Goal: Task Accomplishment & Management: Complete application form

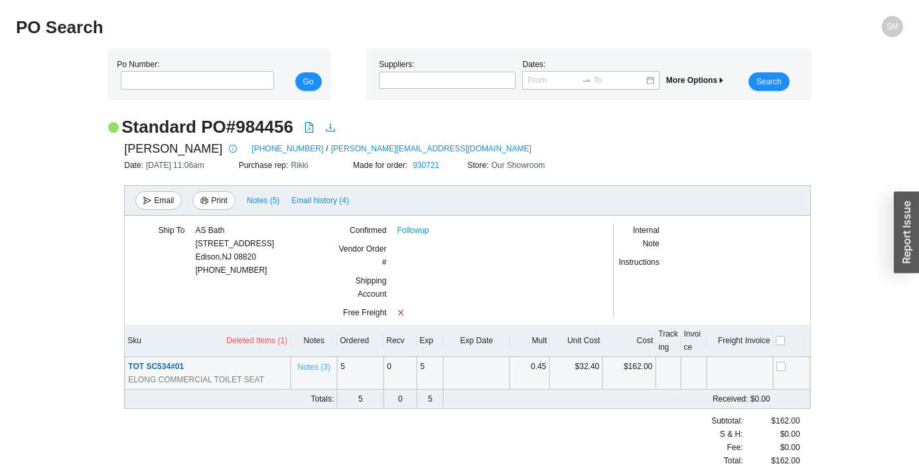
click at [315, 366] on span "Notes ( 3 )" at bounding box center [314, 366] width 33 height 13
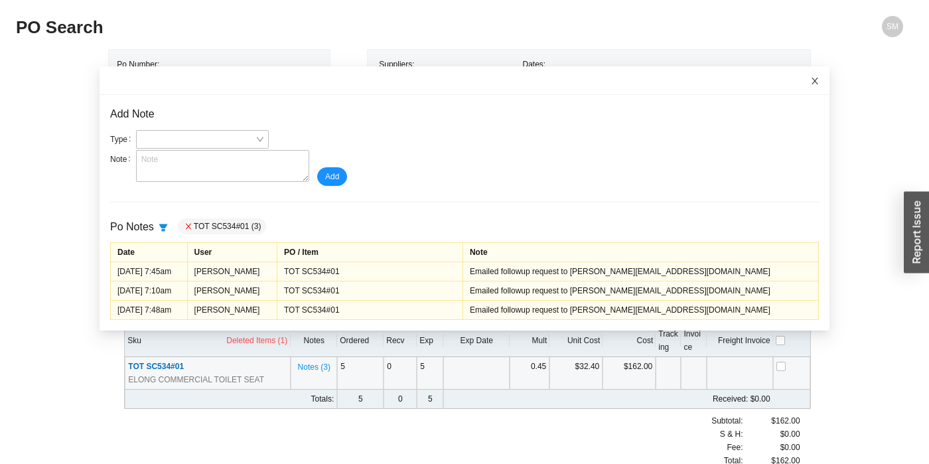
click at [812, 82] on icon "close" at bounding box center [815, 81] width 7 height 7
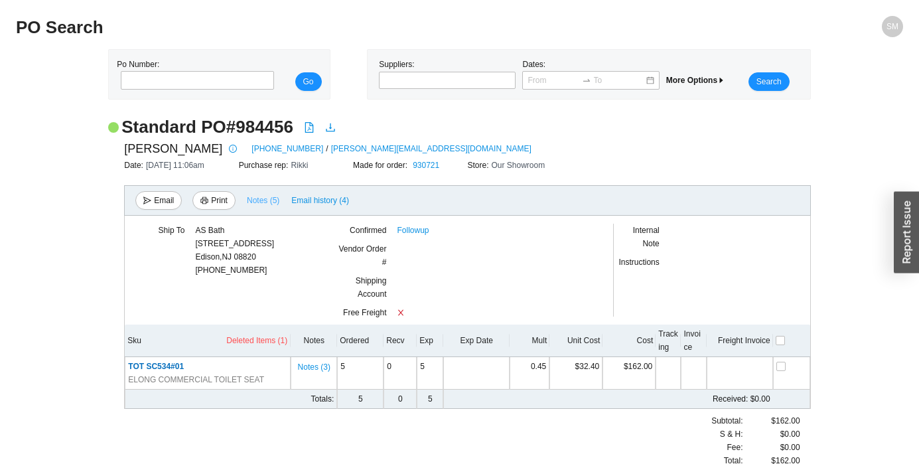
click at [252, 198] on span "Notes ( 5 )" at bounding box center [263, 200] width 33 height 13
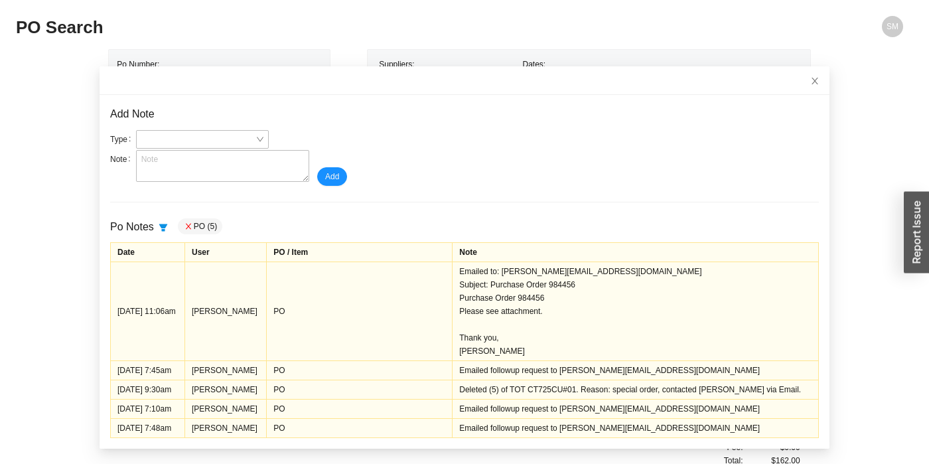
scroll to position [1, 0]
click at [810, 79] on icon "close" at bounding box center [814, 80] width 9 height 9
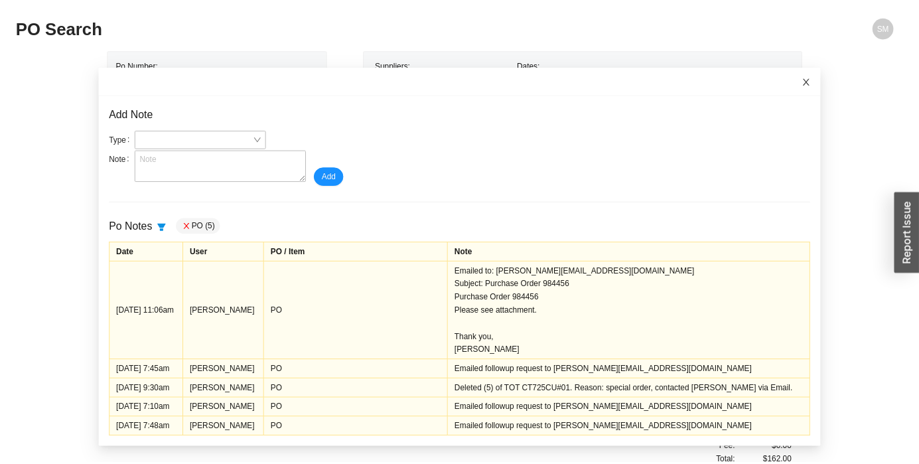
scroll to position [0, 0]
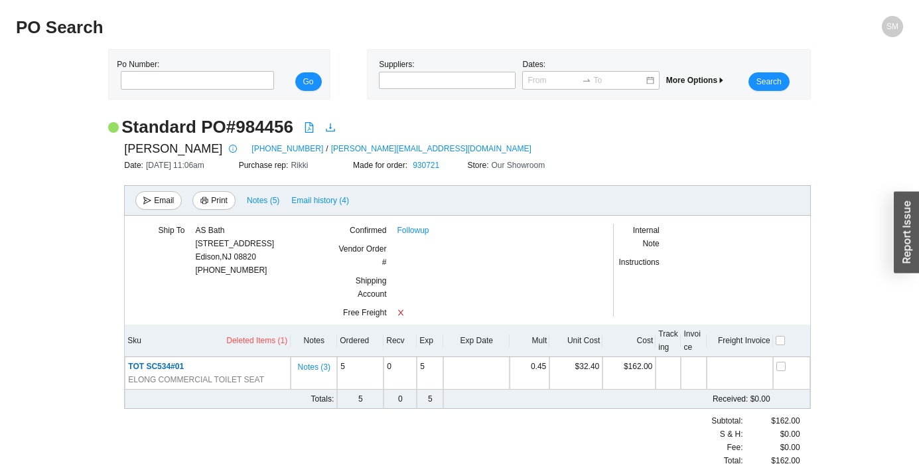
click at [260, 131] on h2 "Standard PO # 984456" at bounding box center [207, 126] width 172 height 23
click at [260, 129] on h2 "Standard PO # 984456" at bounding box center [207, 126] width 172 height 23
copy h2 "984456"
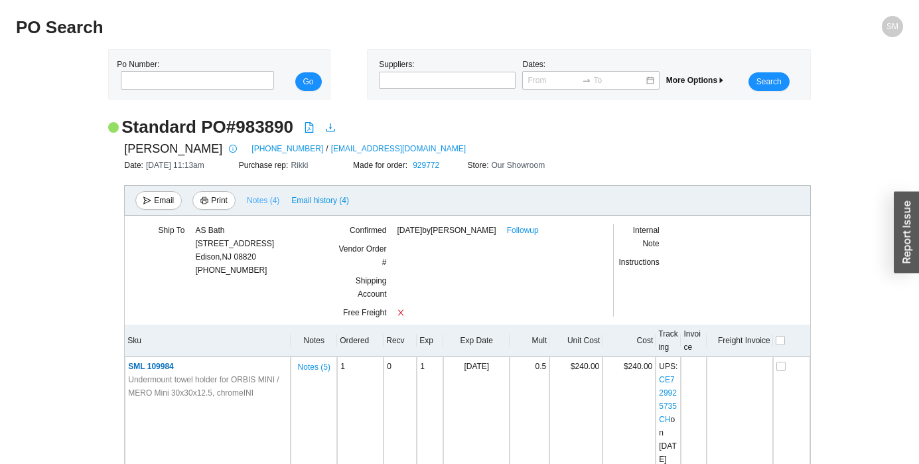
click at [271, 198] on span "Notes ( 4 )" at bounding box center [263, 200] width 33 height 13
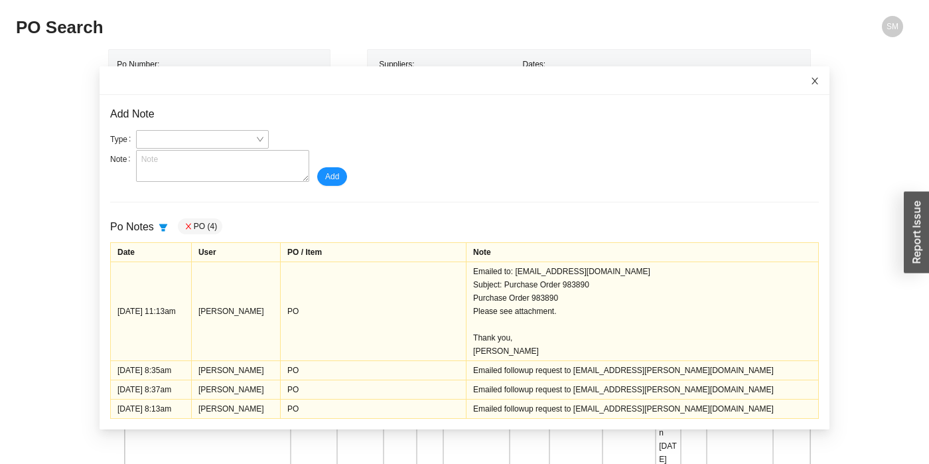
drag, startPoint x: 803, startPoint y: 78, endPoint x: 789, endPoint y: 87, distance: 16.4
click at [812, 78] on icon "close" at bounding box center [815, 81] width 7 height 7
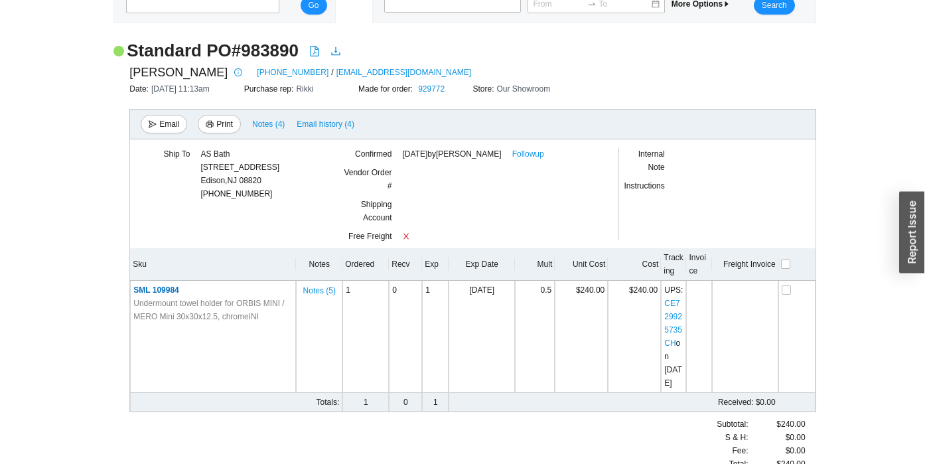
scroll to position [96, 0]
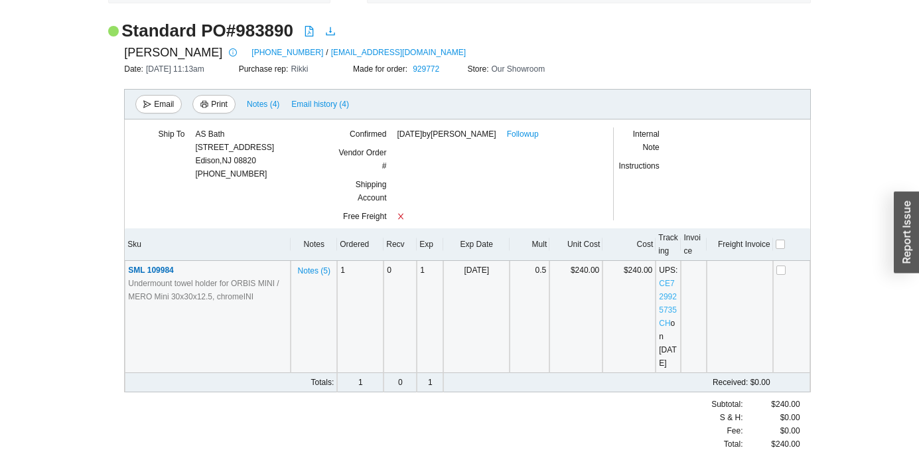
click at [669, 311] on link "CE729925735CH" at bounding box center [668, 303] width 18 height 49
click at [323, 270] on span "Notes ( 5 )" at bounding box center [314, 270] width 33 height 13
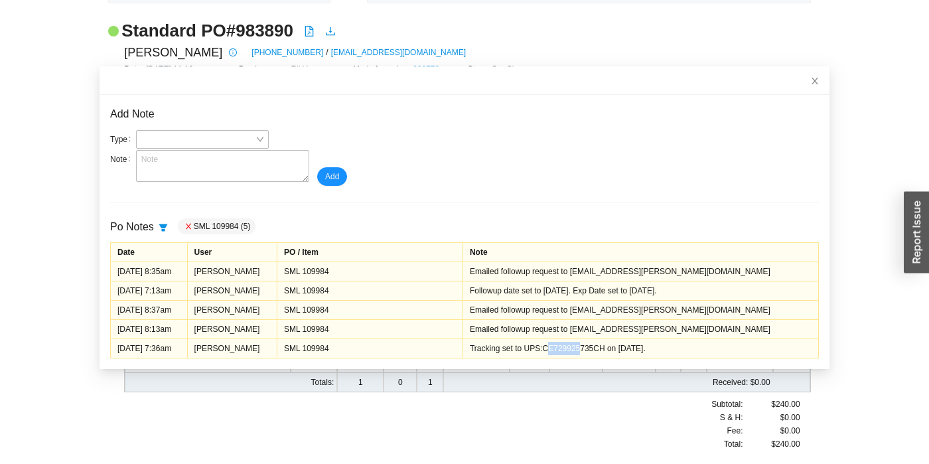
drag, startPoint x: 578, startPoint y: 348, endPoint x: 605, endPoint y: 348, distance: 27.2
click at [605, 348] on div "Tracking set to UPS:CE729925735CH on 8/08/2025." at bounding box center [641, 348] width 342 height 13
click at [810, 78] on icon "close" at bounding box center [814, 80] width 9 height 9
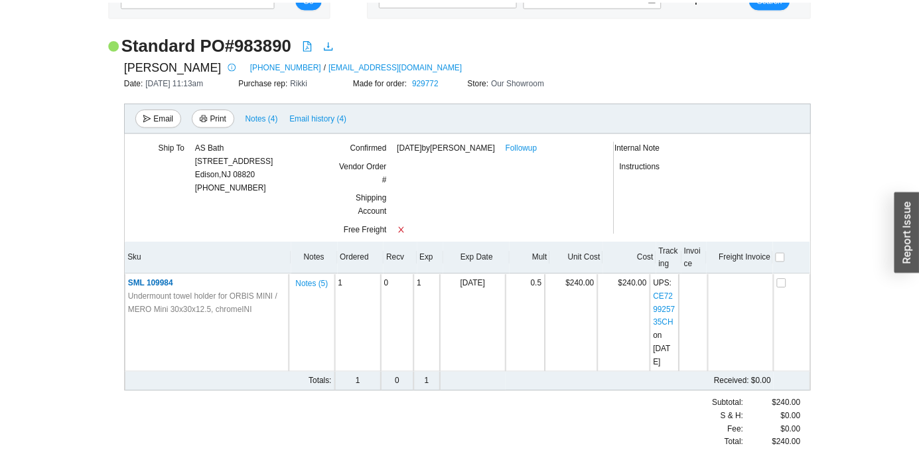
scroll to position [70, 0]
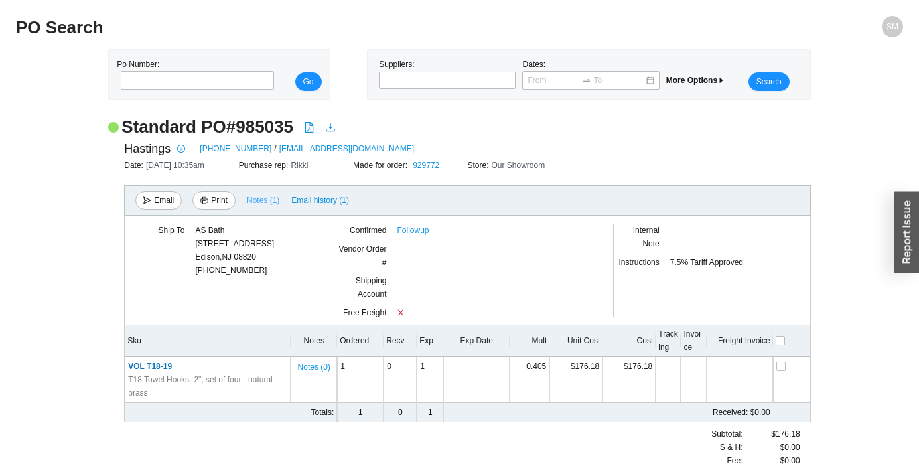
click at [258, 201] on span "Notes ( 1 )" at bounding box center [263, 200] width 33 height 13
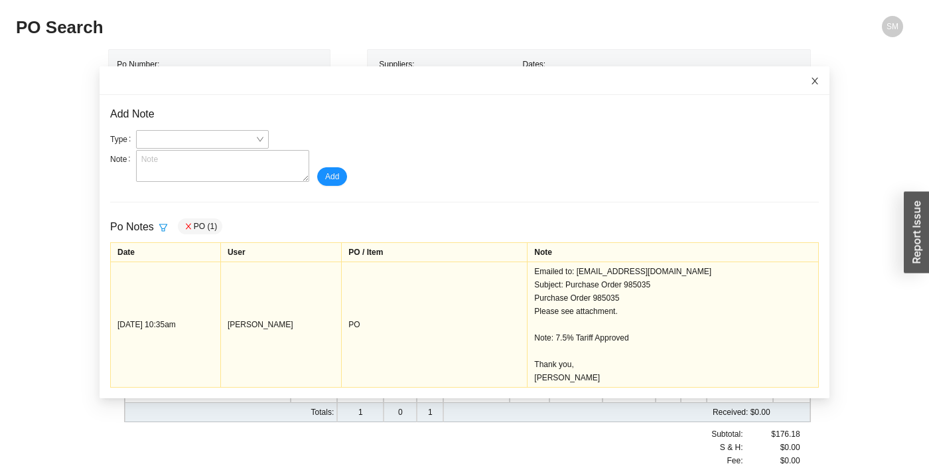
click at [810, 80] on icon "close" at bounding box center [814, 80] width 9 height 9
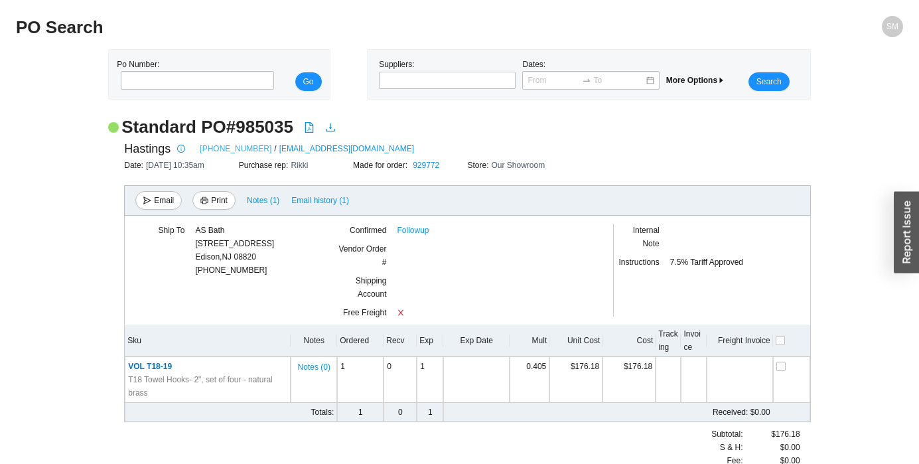
click at [228, 148] on link "[PHONE_NUMBER]" at bounding box center [236, 148] width 72 height 13
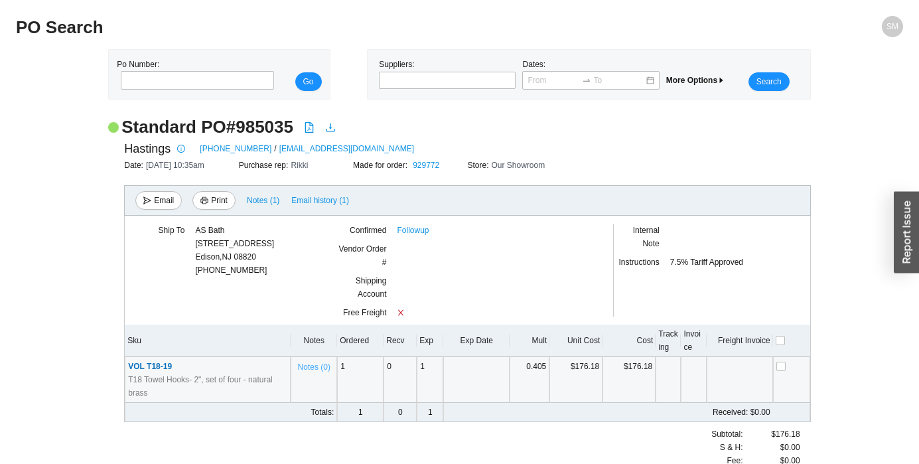
click at [303, 370] on span "Notes ( 0 )" at bounding box center [314, 366] width 33 height 13
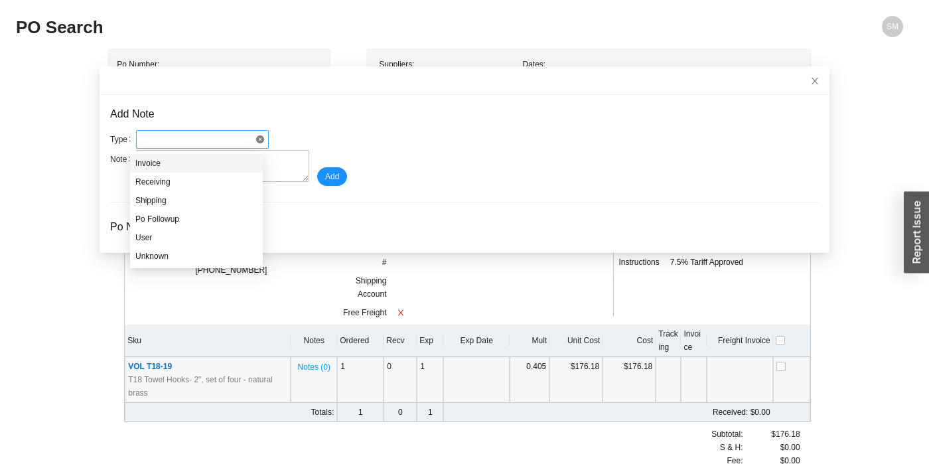
click at [174, 138] on span at bounding box center [202, 139] width 122 height 17
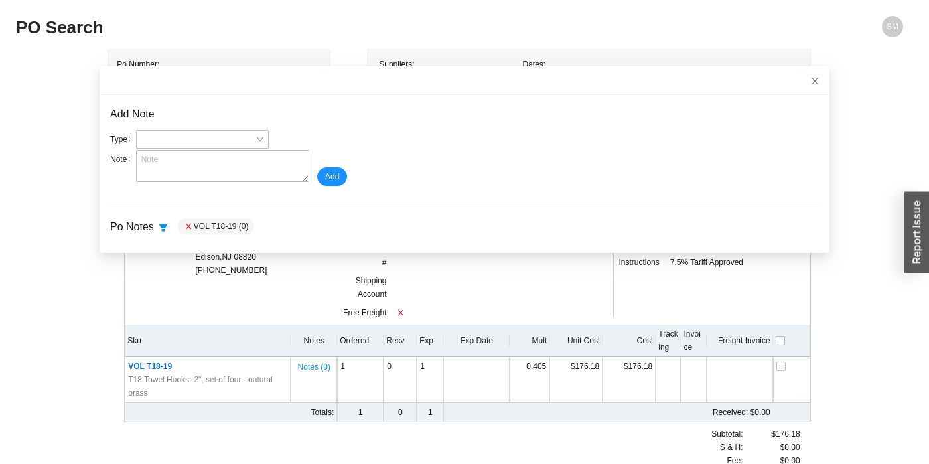
click at [465, 305] on div at bounding box center [491, 290] width 189 height 32
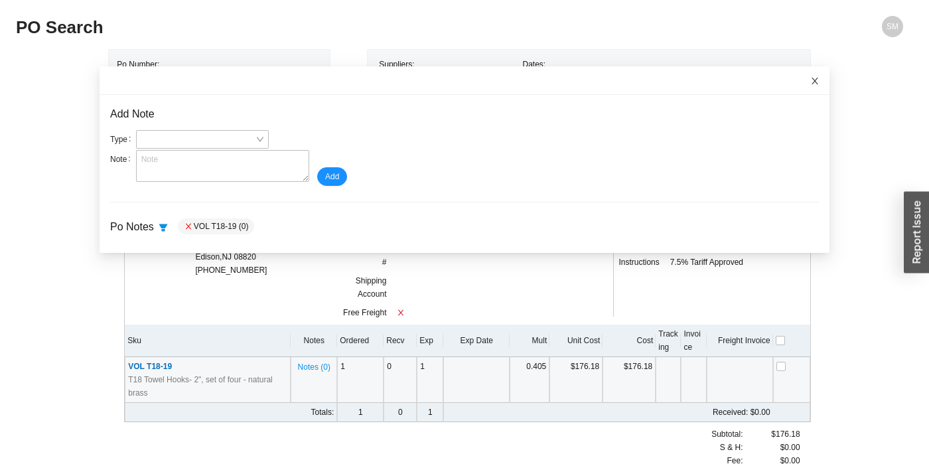
click at [810, 77] on icon "close" at bounding box center [814, 80] width 9 height 9
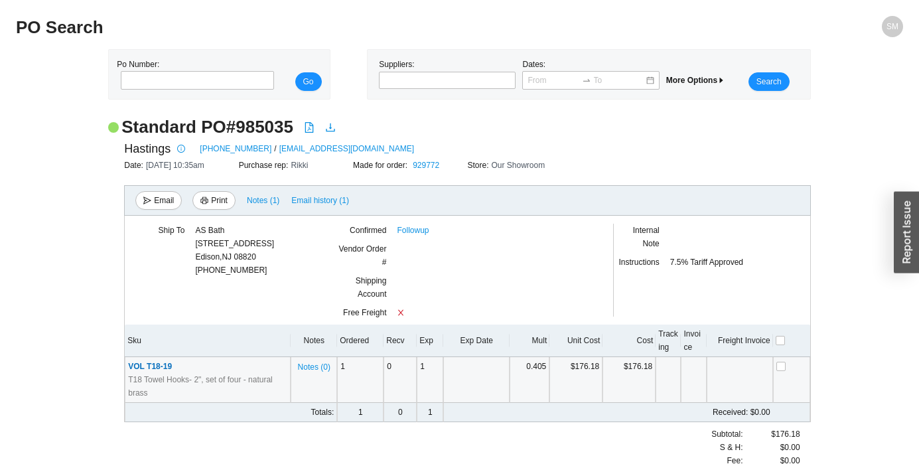
click at [136, 366] on span "VOL T18-19" at bounding box center [150, 366] width 44 height 9
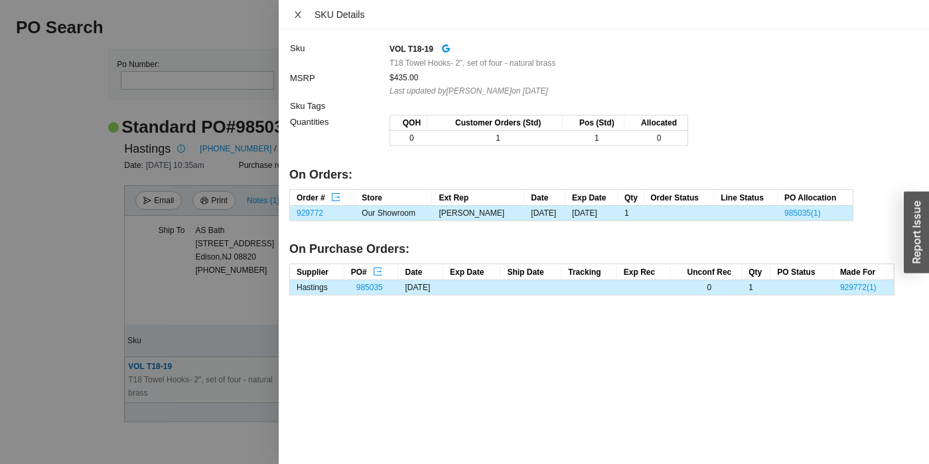
click at [297, 9] on button "Close" at bounding box center [297, 14] width 17 height 11
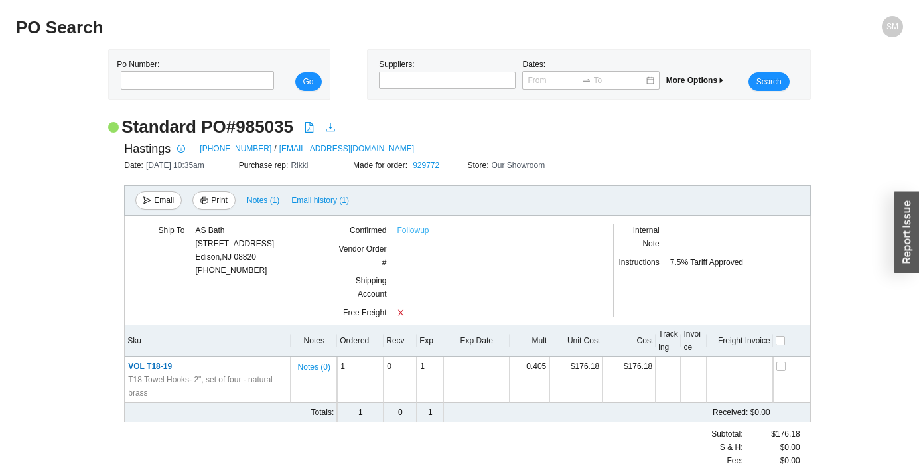
click at [408, 230] on link "Followup" at bounding box center [413, 230] width 32 height 13
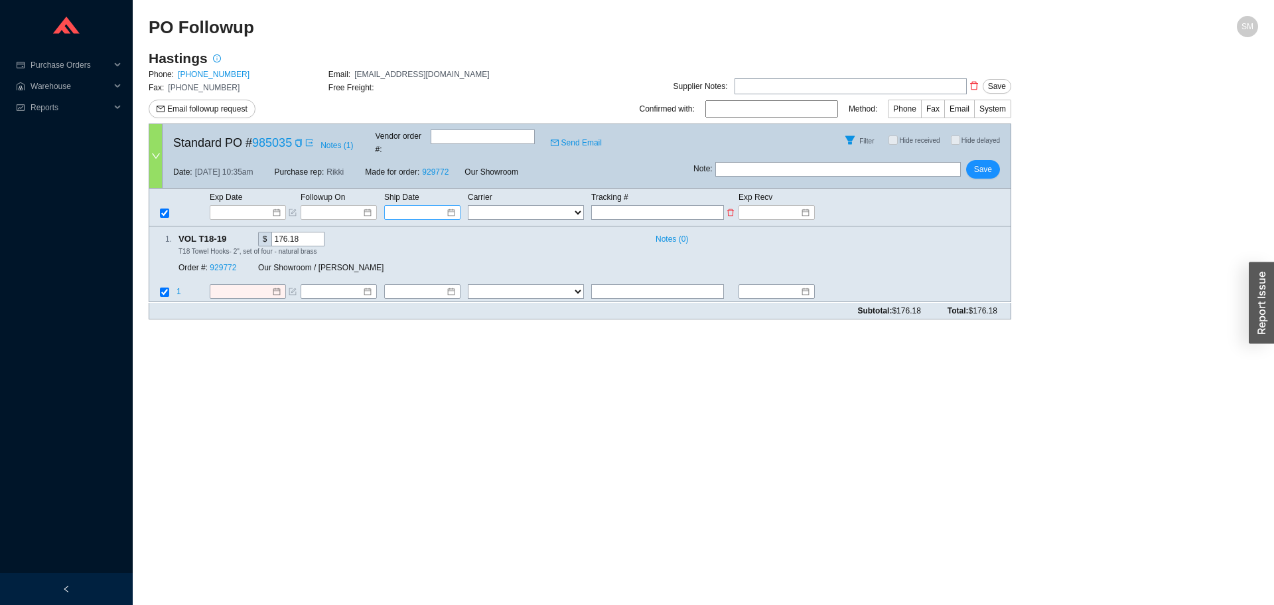
click at [451, 206] on div at bounding box center [423, 212] width 66 height 13
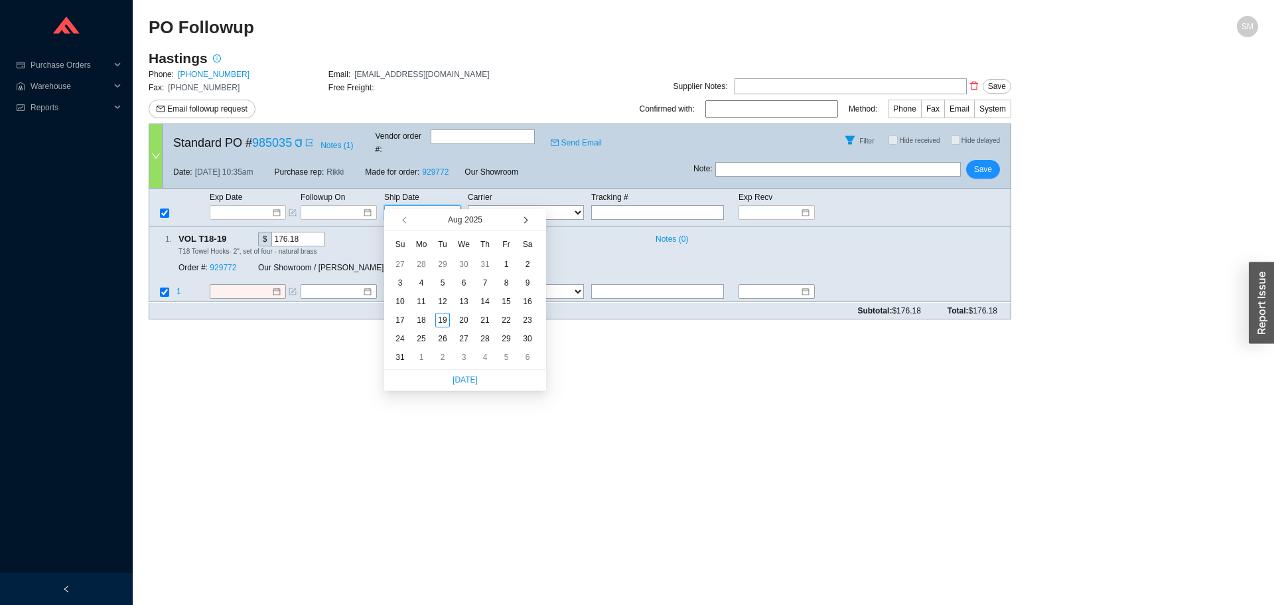
click at [524, 222] on span "button" at bounding box center [524, 220] width 7 height 7
type input "9/15/2025"
click at [419, 297] on div "15" at bounding box center [421, 301] width 15 height 15
type input "9/15/2025"
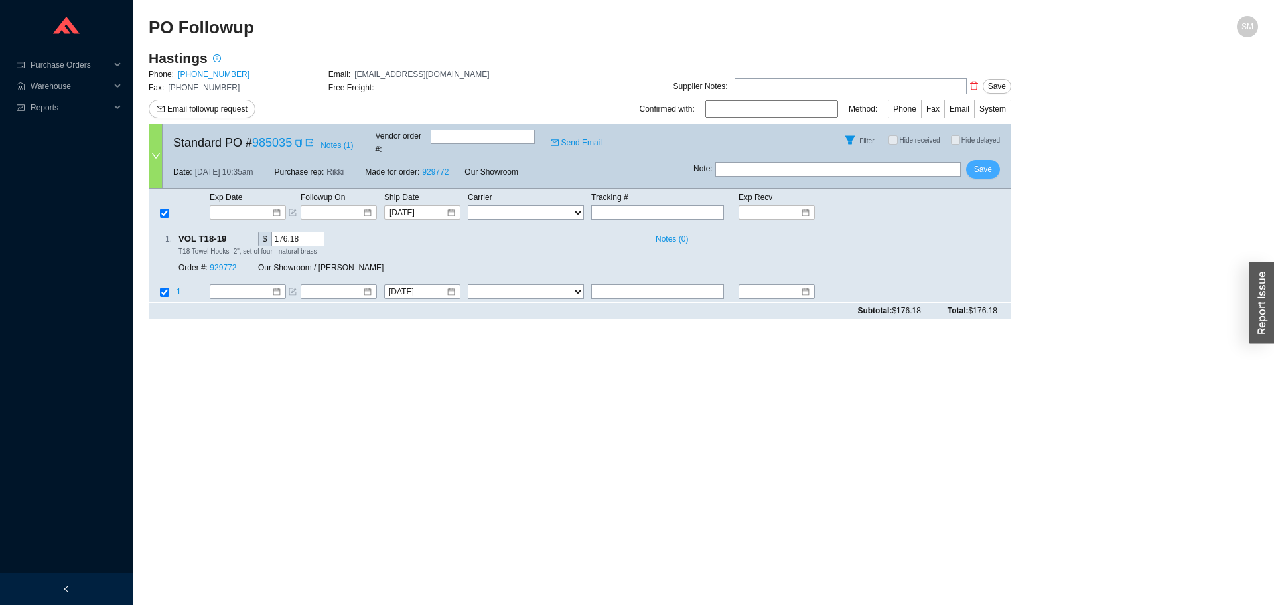
click at [984, 163] on span "Save" at bounding box center [983, 169] width 18 height 13
click at [569, 285] on select "FedEx UPS ---------------- 2 Day Transportation INC A&B Freight A. Duie Pyle AA…" at bounding box center [526, 292] width 116 height 15
click at [566, 348] on main "PO Followup SM Hastings Phone: 800-351-0038 Email: orderdesk@hastingstilebath.c…" at bounding box center [704, 310] width 1110 height 589
click at [523, 285] on select "FedEx UPS ---------------- 2 Day Transportation INC A&B Freight A. Duie Pyle AA…" at bounding box center [526, 292] width 116 height 15
drag, startPoint x: 541, startPoint y: 360, endPoint x: 491, endPoint y: 301, distance: 77.3
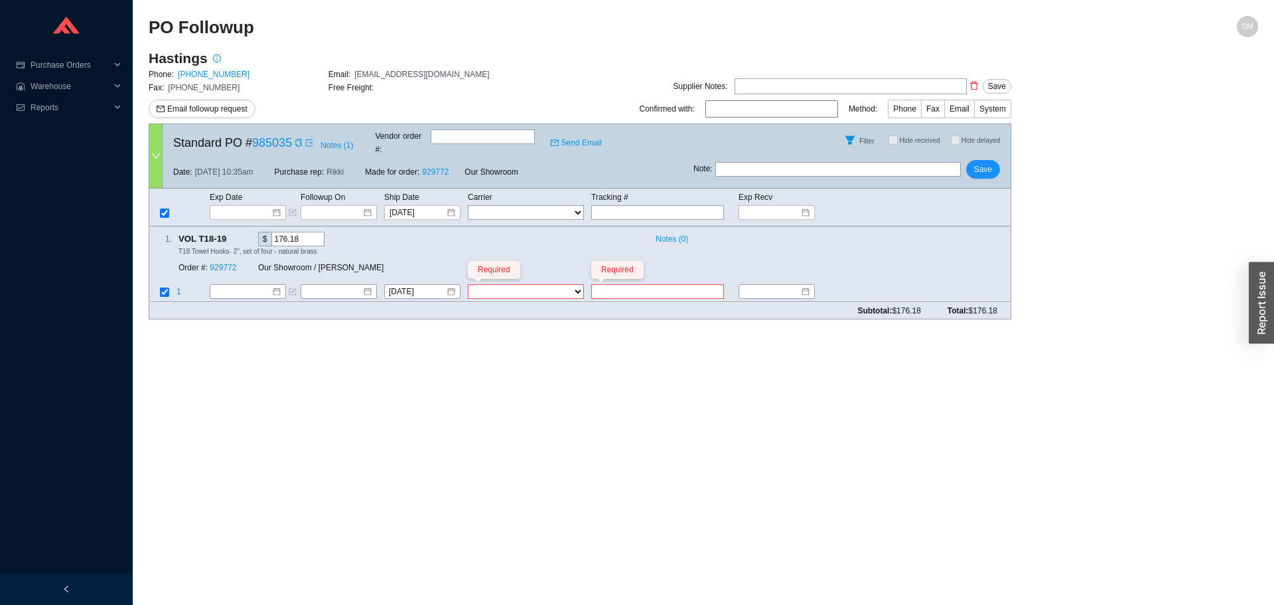
click at [540, 358] on main "PO Followup SM Hastings Phone: 800-351-0038 Email: orderdesk@hastingstilebath.c…" at bounding box center [704, 310] width 1110 height 589
click at [274, 206] on div at bounding box center [248, 212] width 66 height 13
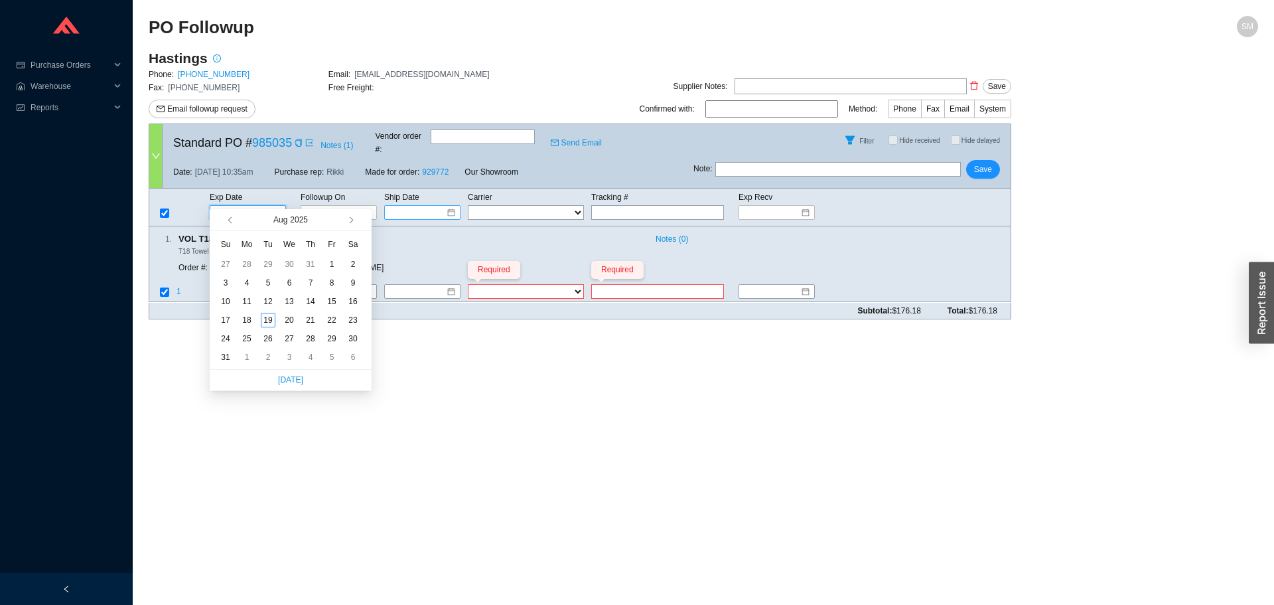
type input "[DATE]"
click at [352, 222] on button "button" at bounding box center [350, 219] width 13 height 21
type input "9/22/2025"
click at [255, 317] on td "22" at bounding box center [246, 320] width 21 height 19
type input "9/22/2025"
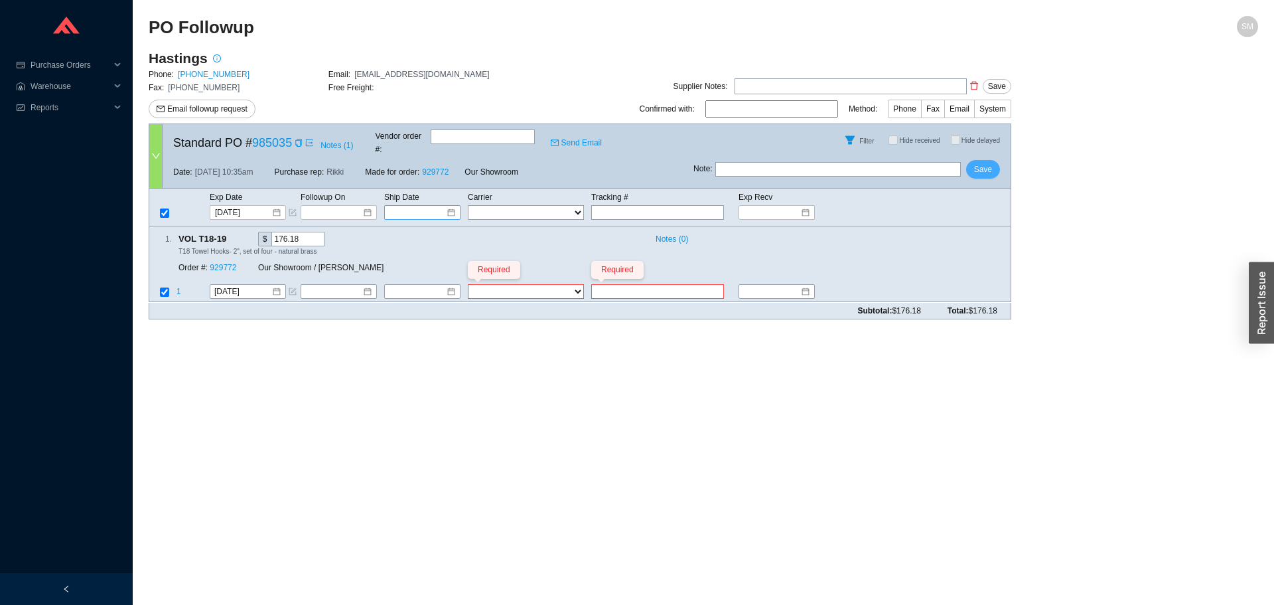
click at [980, 163] on span "Save" at bounding box center [983, 169] width 18 height 13
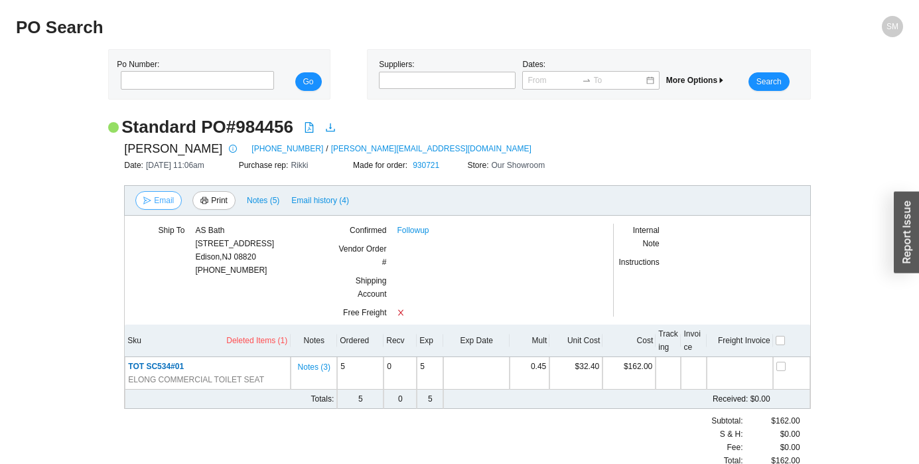
click at [167, 198] on span "Email" at bounding box center [164, 200] width 20 height 13
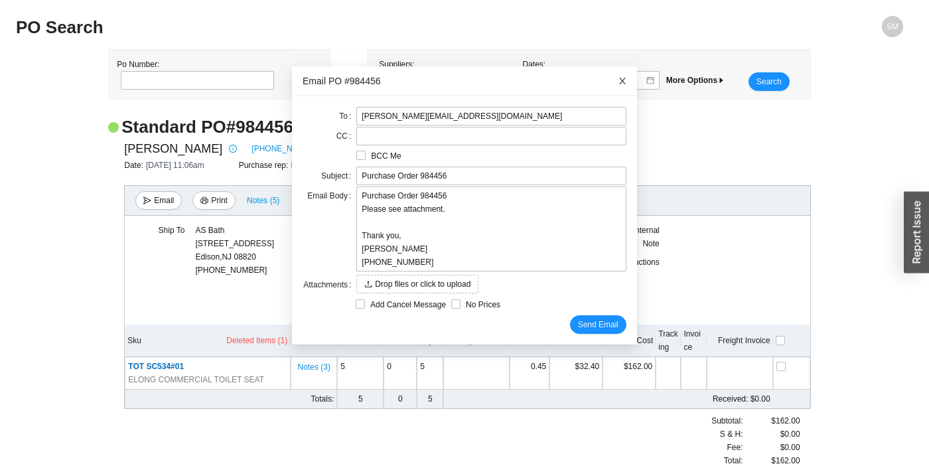
click at [618, 85] on icon "close" at bounding box center [622, 80] width 9 height 9
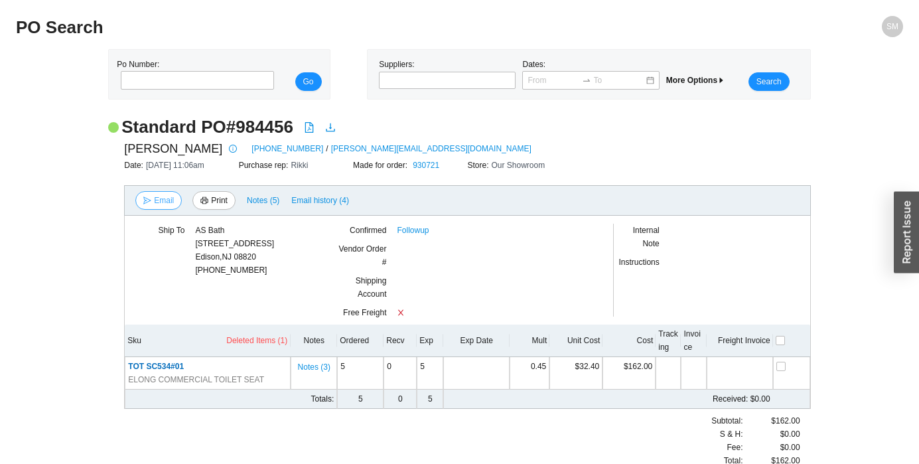
click at [145, 200] on icon "send" at bounding box center [147, 200] width 8 height 8
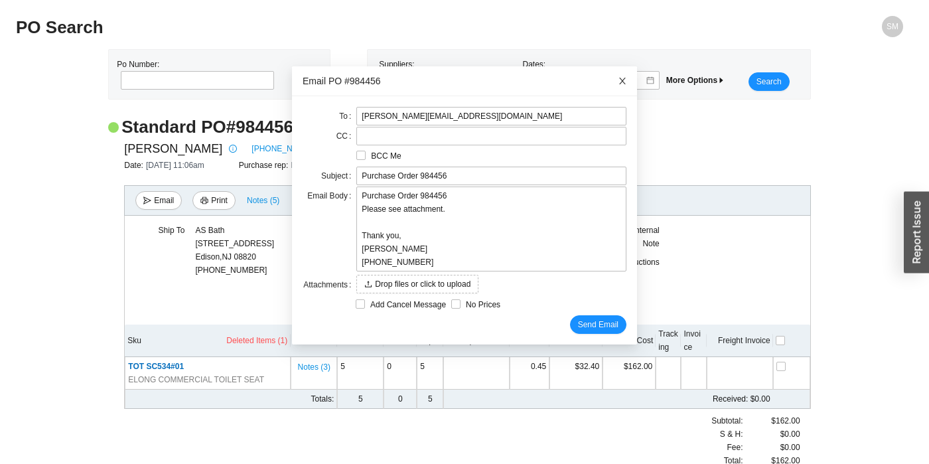
click at [608, 84] on span "Close" at bounding box center [622, 80] width 29 height 29
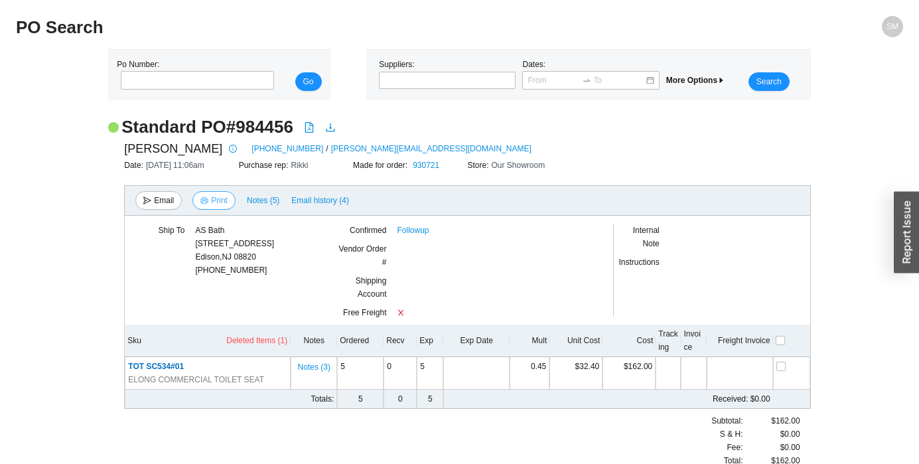
click at [205, 198] on icon "printer" at bounding box center [204, 199] width 7 height 7
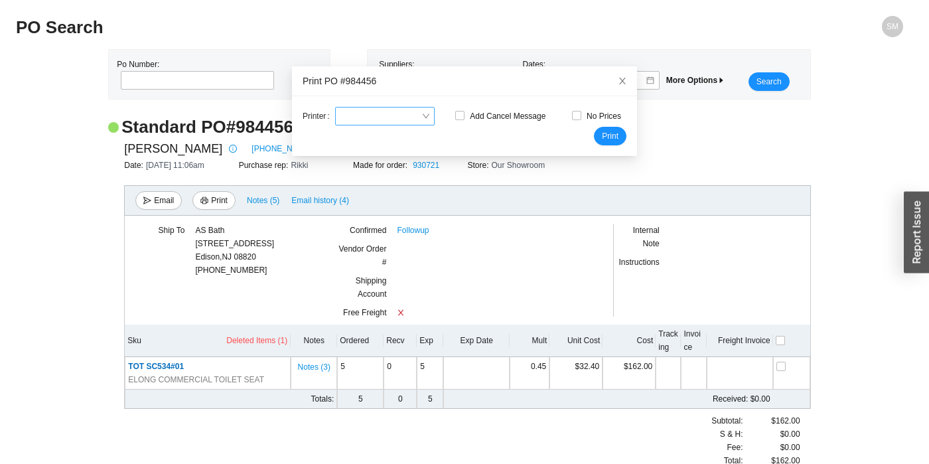
click at [380, 107] on div "Printer Add Cancel Message No Prices Print" at bounding box center [464, 126] width 345 height 60
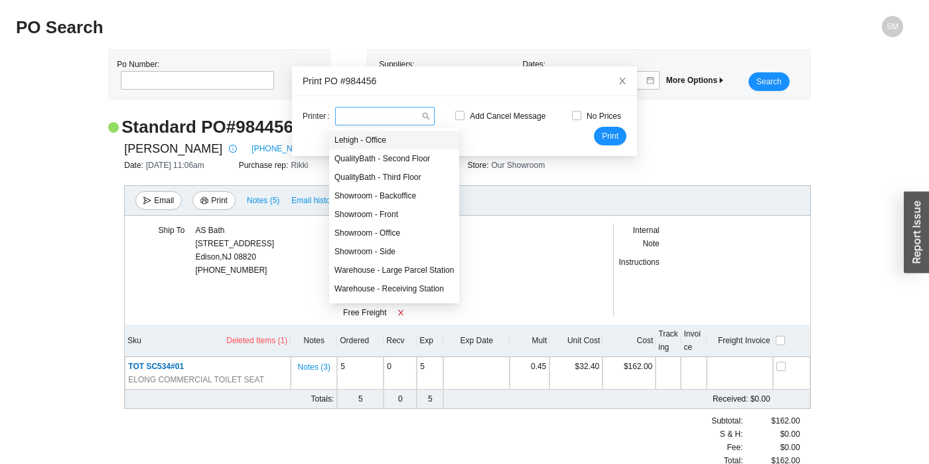
click at [382, 108] on input "search" at bounding box center [381, 116] width 81 height 17
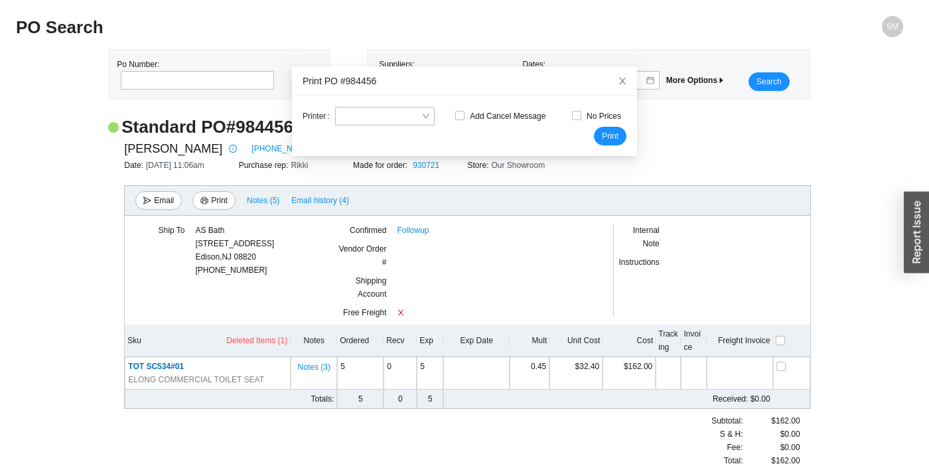
click at [490, 152] on div "Printer Add Cancel Message No Prices Print" at bounding box center [464, 126] width 345 height 60
click at [618, 78] on icon "close" at bounding box center [622, 80] width 9 height 9
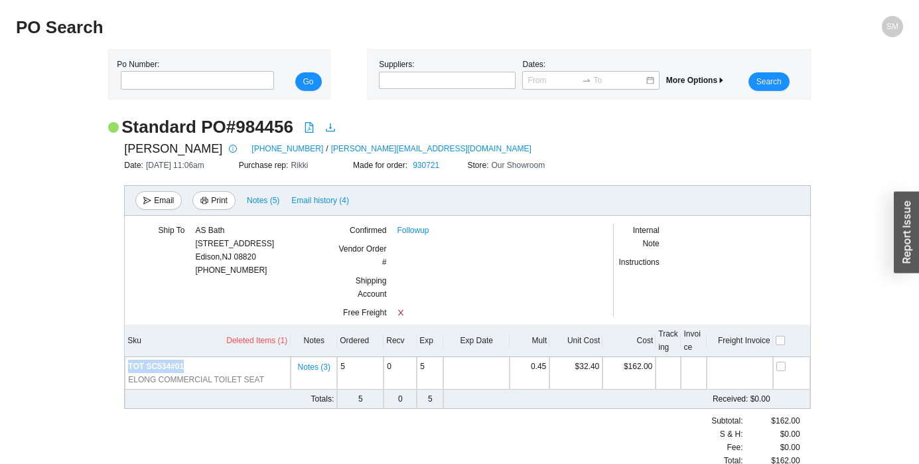
drag, startPoint x: 192, startPoint y: 366, endPoint x: 123, endPoint y: 362, distance: 68.5
click at [123, 362] on div "BRENNER 1800-328-2385 / brenner.orders@yahoo.com Date: 8/4/25 11:06am Purchase …" at bounding box center [459, 303] width 702 height 329
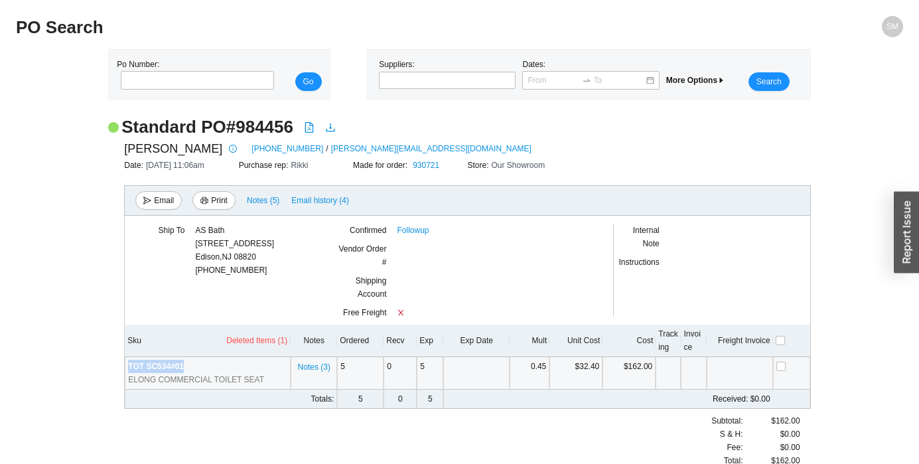
copy table "TOT SC534#01"
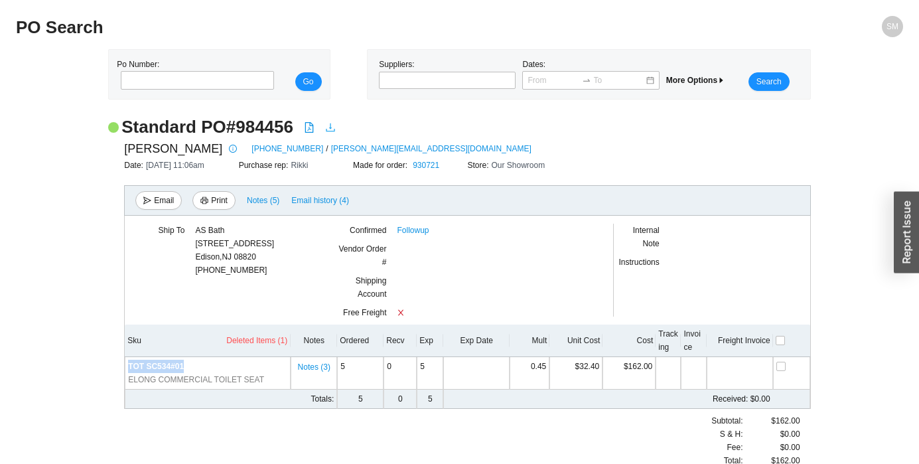
click at [331, 127] on icon "download" at bounding box center [330, 127] width 11 height 11
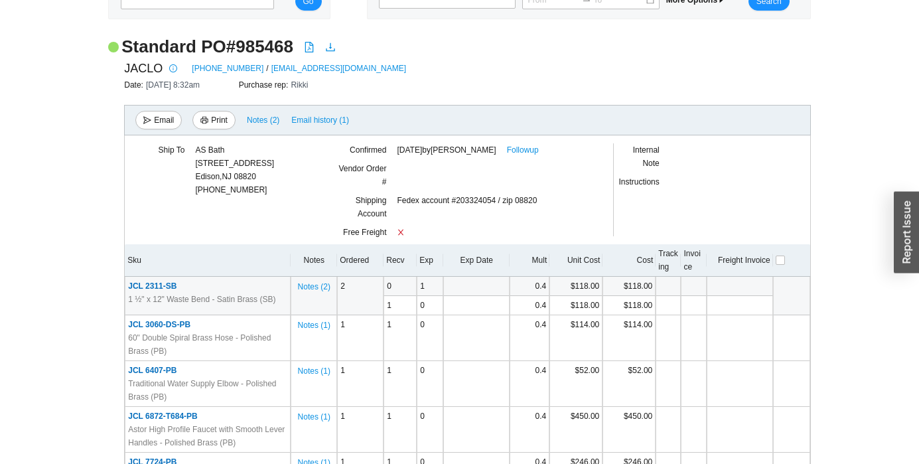
scroll to position [133, 0]
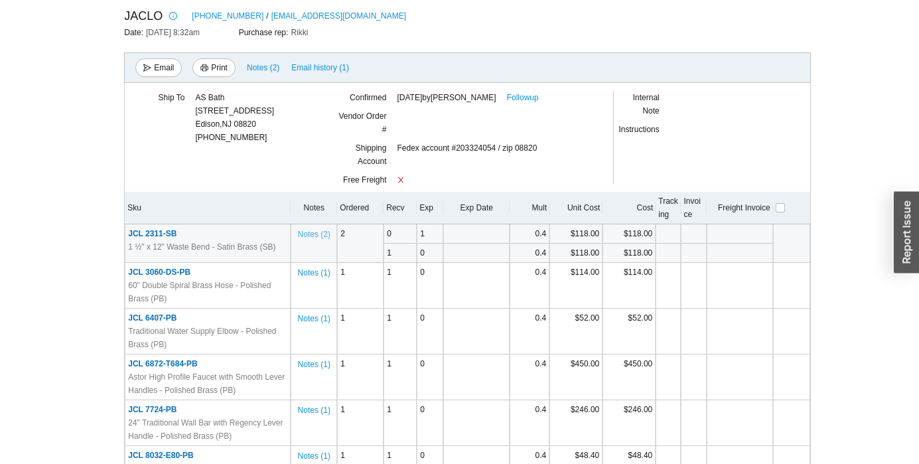
click at [316, 236] on span "Notes ( 2 )" at bounding box center [314, 234] width 33 height 13
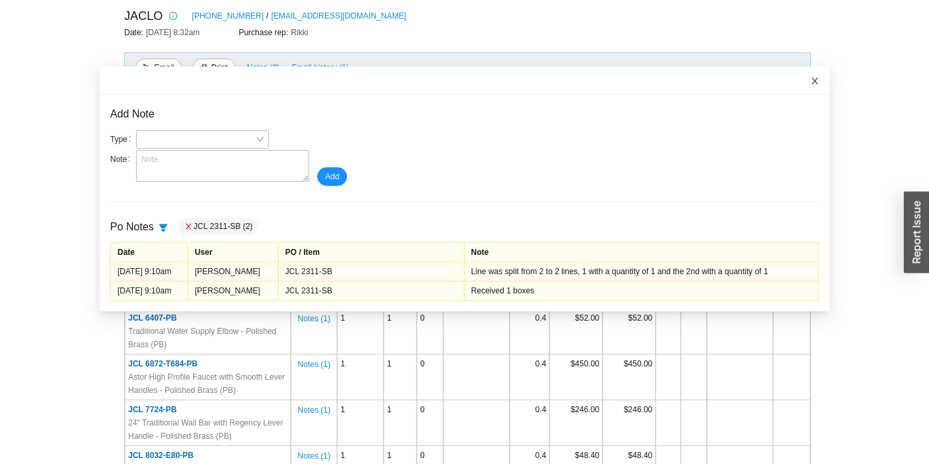
click at [812, 82] on icon "close" at bounding box center [815, 81] width 7 height 7
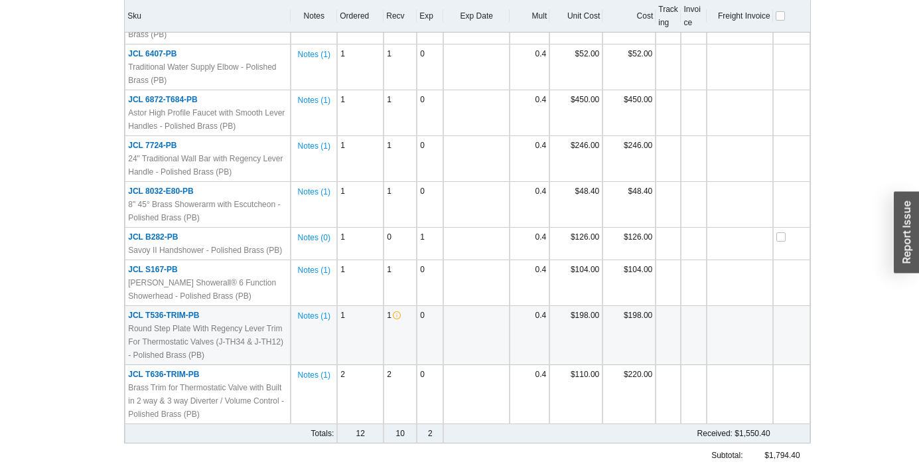
scroll to position [398, 0]
click at [396, 311] on icon "info-circle" at bounding box center [397, 314] width 8 height 8
click at [396, 313] on icon "info-circle" at bounding box center [397, 314] width 8 height 8
click at [314, 311] on button "Notes ( 1 )" at bounding box center [314, 311] width 34 height 9
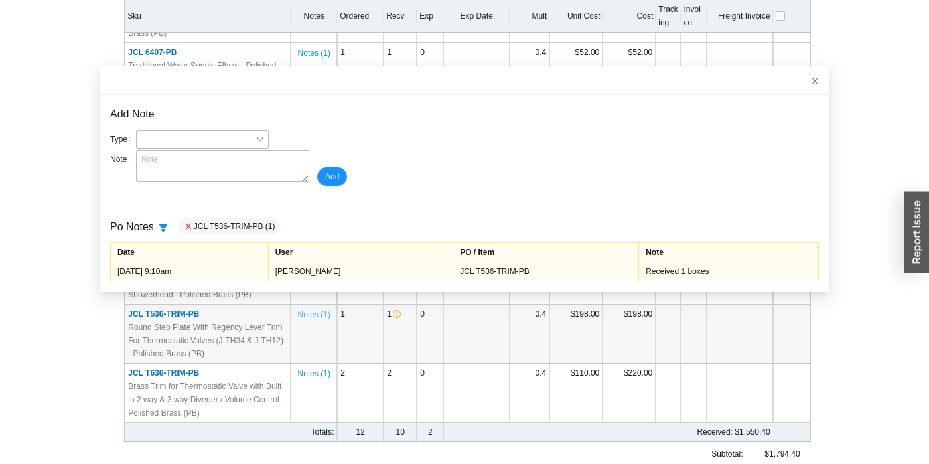
click at [317, 312] on span "Notes ( 1 )" at bounding box center [314, 314] width 33 height 13
click at [810, 80] on icon "close" at bounding box center [814, 80] width 9 height 9
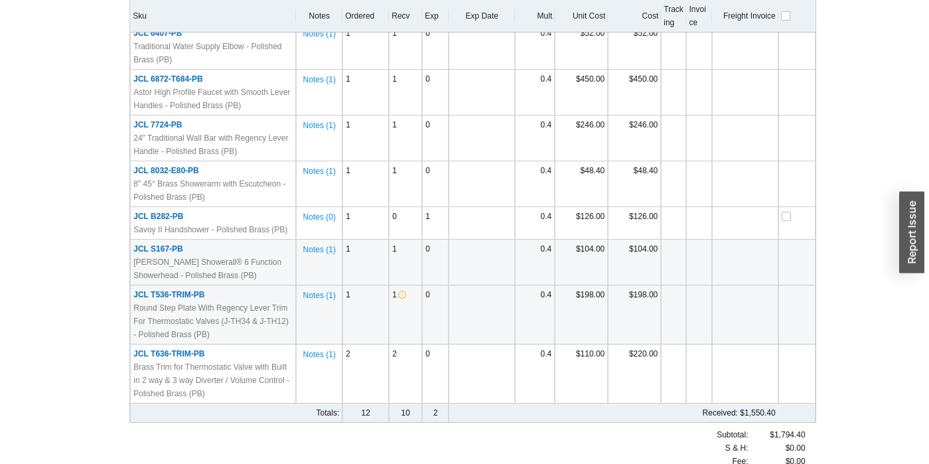
scroll to position [448, 0]
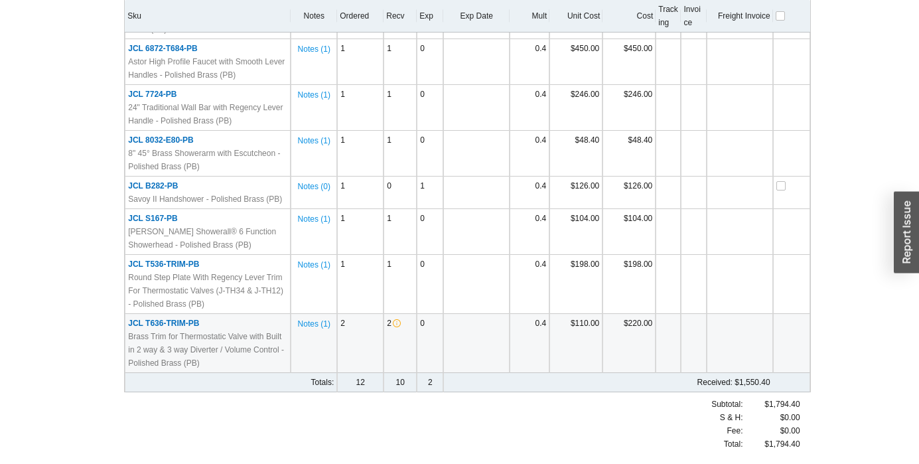
click at [323, 331] on td "Notes ( 1 )" at bounding box center [314, 343] width 46 height 59
click at [321, 328] on span "Notes ( 1 )" at bounding box center [314, 323] width 33 height 13
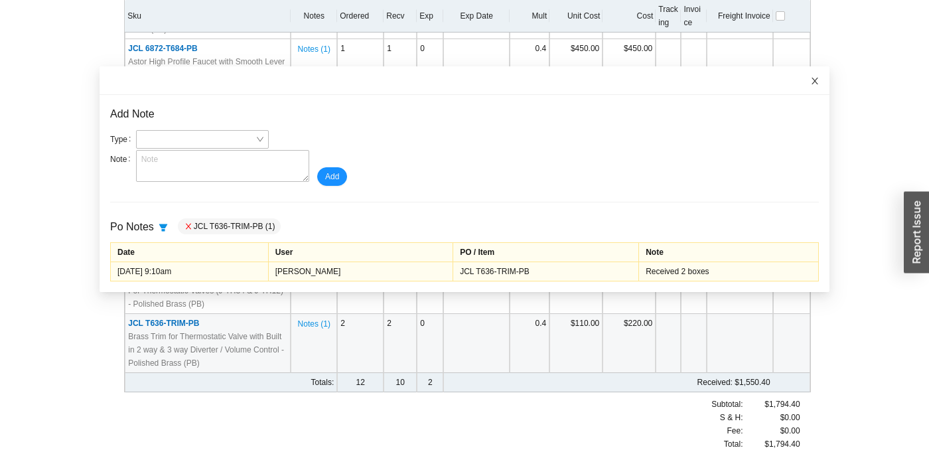
click at [810, 82] on icon "close" at bounding box center [814, 80] width 9 height 9
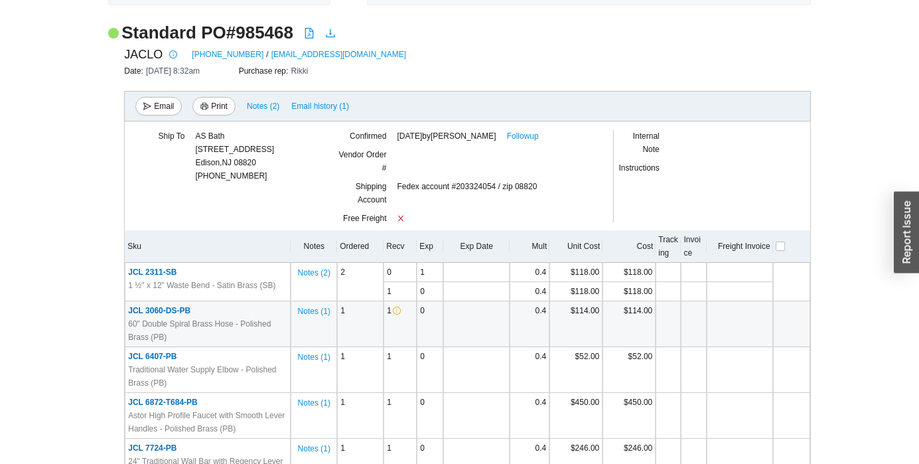
scroll to position [0, 0]
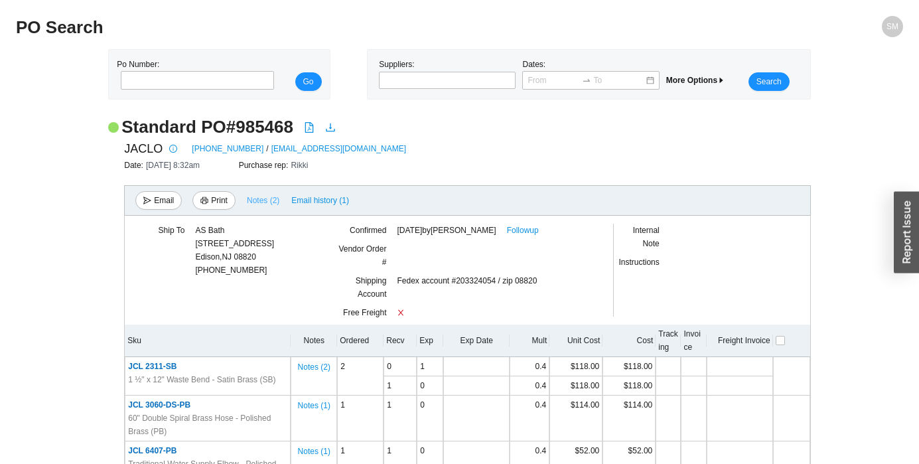
click at [262, 198] on span "Notes ( 2 )" at bounding box center [263, 200] width 33 height 13
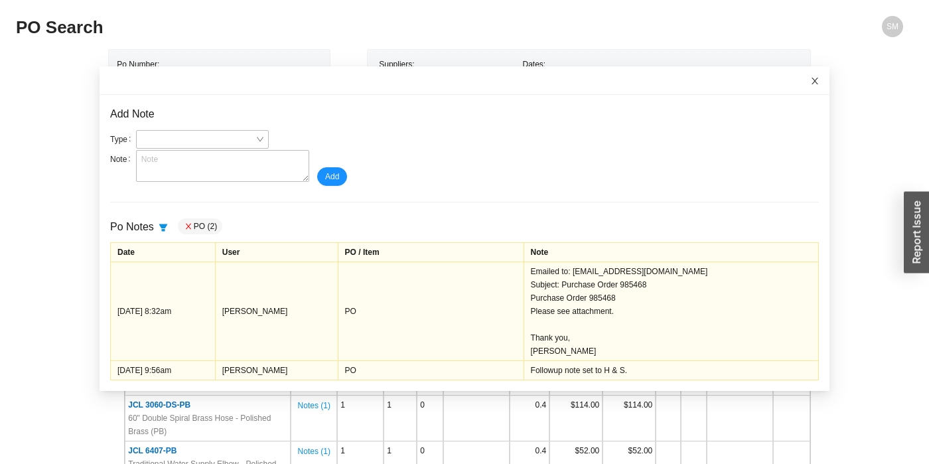
drag, startPoint x: 806, startPoint y: 80, endPoint x: 795, endPoint y: 98, distance: 21.2
click at [806, 81] on span "Close" at bounding box center [815, 80] width 29 height 29
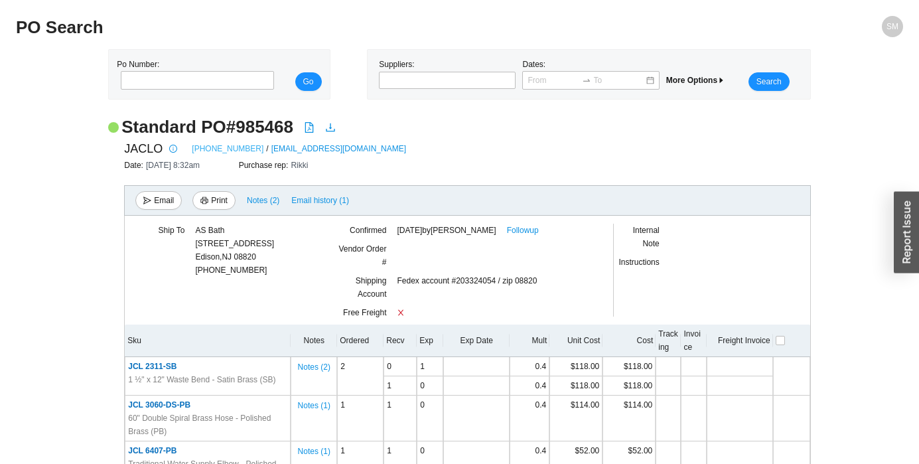
click at [202, 146] on link "[PHONE_NUMBER]" at bounding box center [228, 148] width 72 height 13
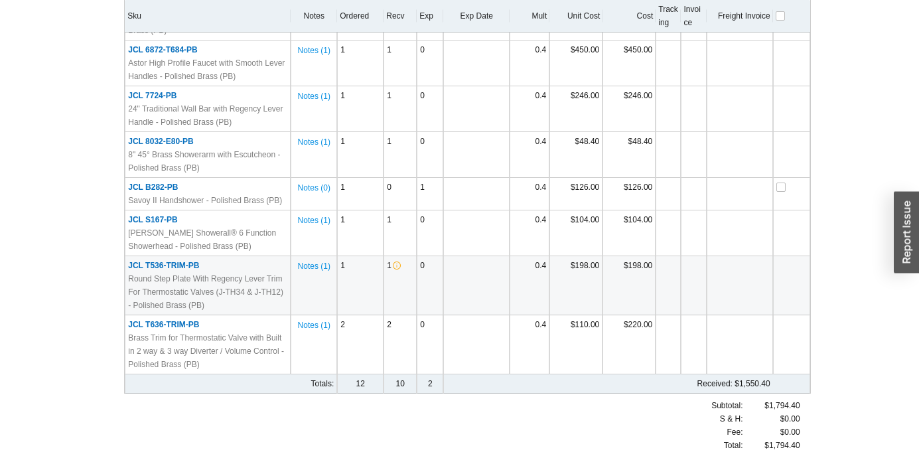
scroll to position [448, 0]
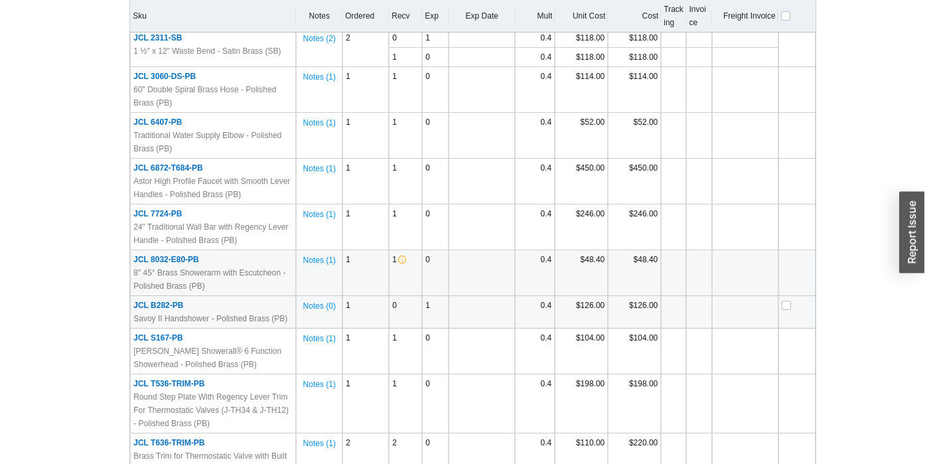
scroll to position [332, 0]
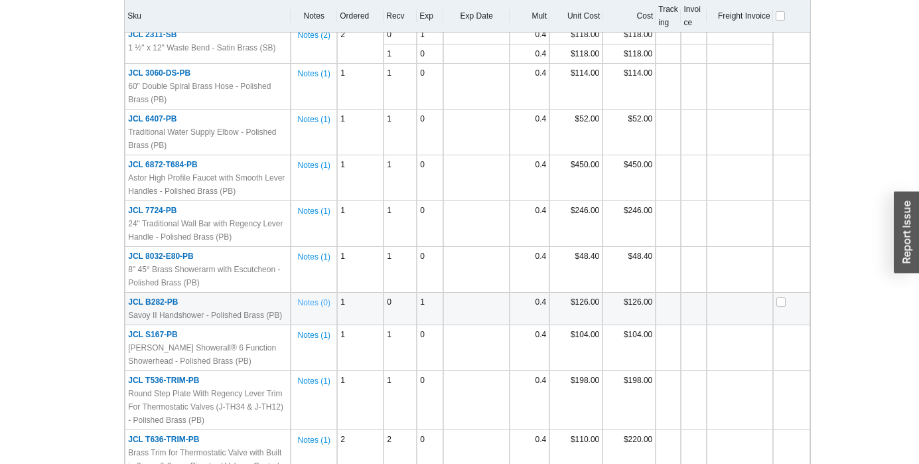
click at [316, 309] on span "Notes ( 0 )" at bounding box center [314, 302] width 33 height 13
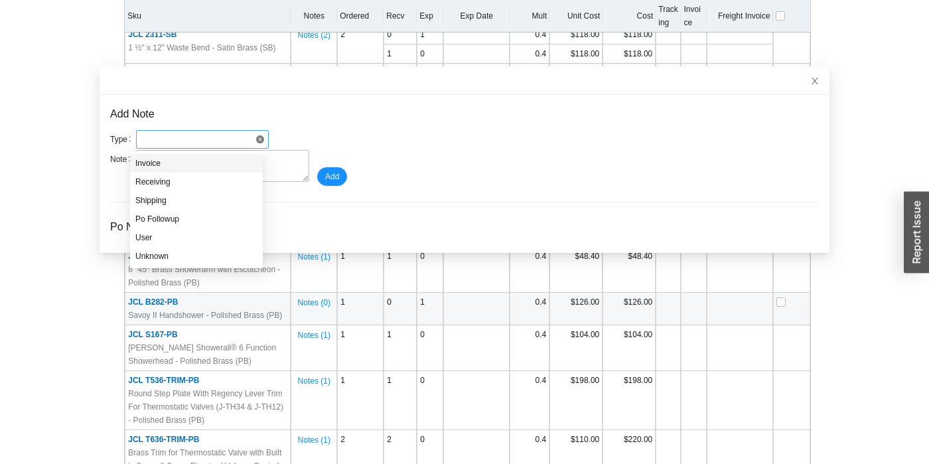
click at [222, 136] on span at bounding box center [202, 139] width 122 height 17
click at [351, 146] on div "Type Note Add" at bounding box center [464, 158] width 709 height 56
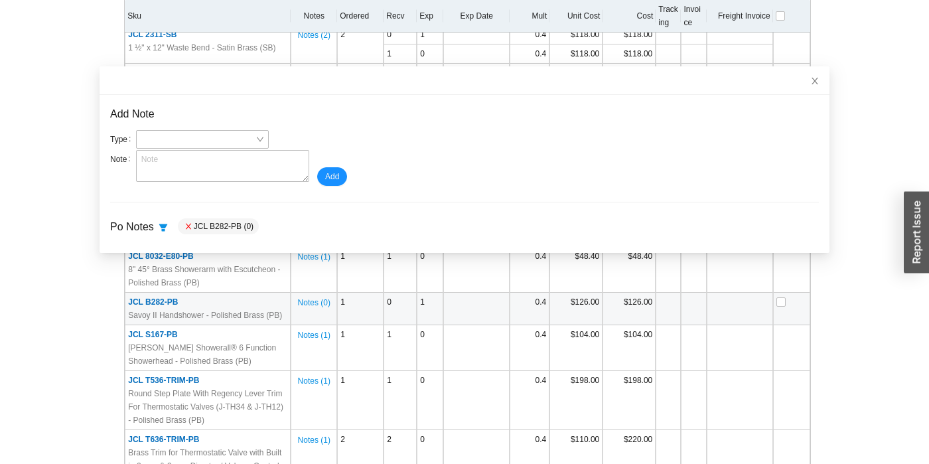
drag, startPoint x: 82, startPoint y: 342, endPoint x: 237, endPoint y: 308, distance: 158.3
click at [86, 341] on div "Standard PO # 985468 JACLO [PHONE_NUMBER] / [EMAIL_ADDRESS][DOMAIN_NAME] Date: …" at bounding box center [459, 182] width 887 height 797
click at [812, 82] on icon "close" at bounding box center [815, 81] width 7 height 7
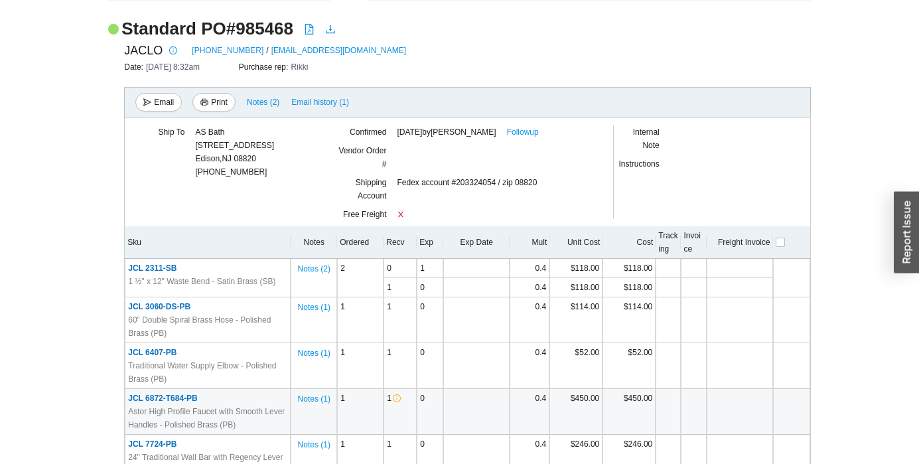
scroll to position [66, 0]
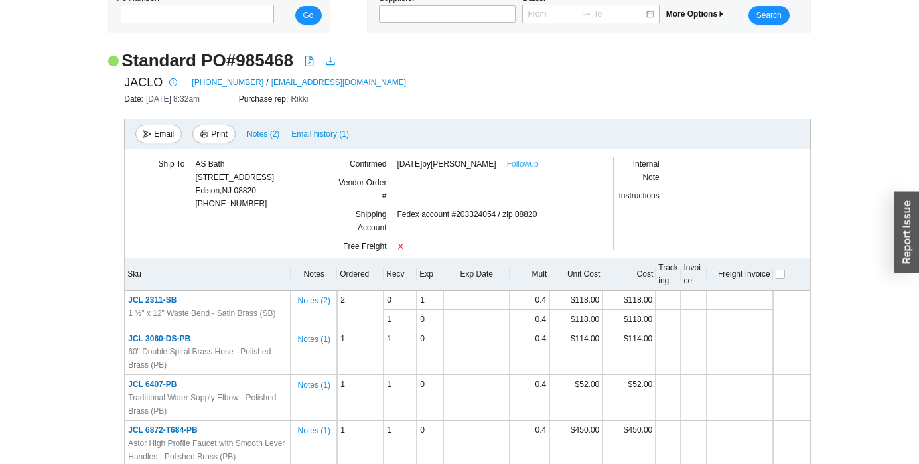
click at [507, 167] on link "Followup" at bounding box center [523, 163] width 32 height 13
click at [226, 80] on link "[PHONE_NUMBER]" at bounding box center [228, 82] width 72 height 13
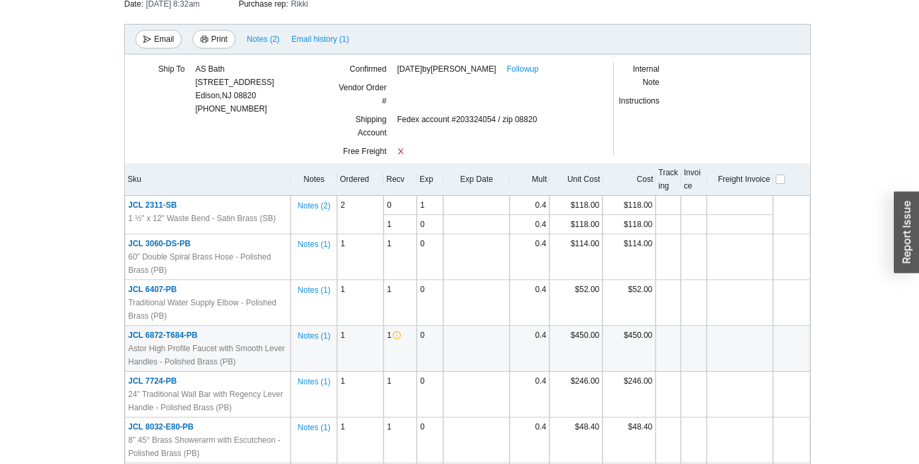
scroll to position [0, 0]
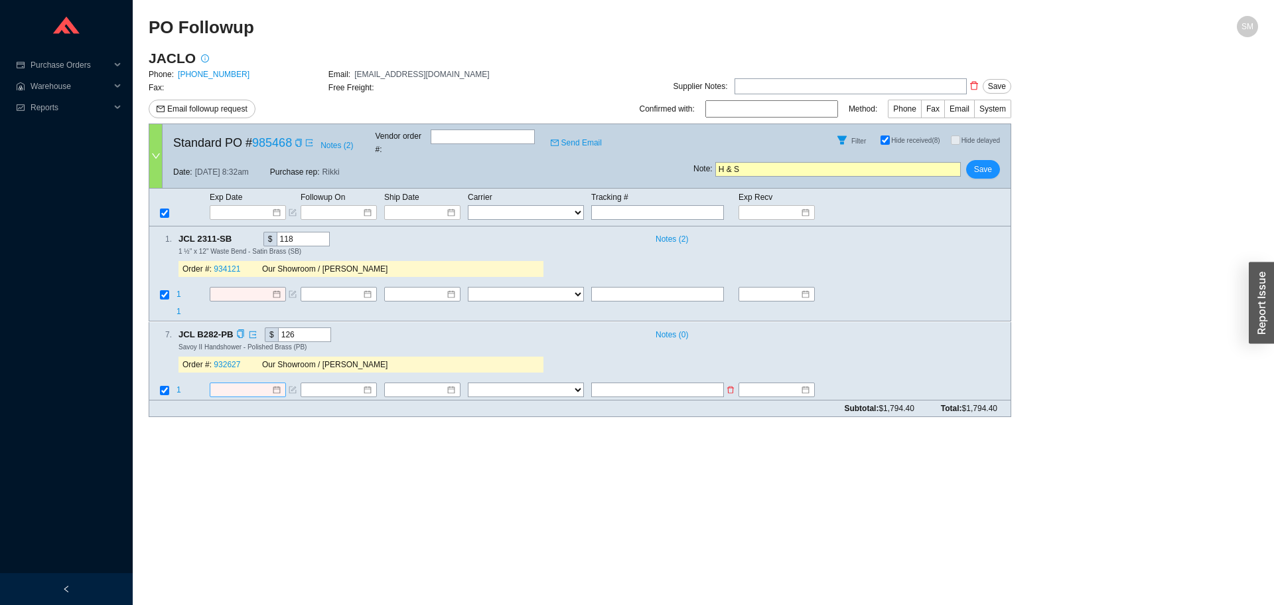
click at [273, 383] on div at bounding box center [247, 389] width 66 height 13
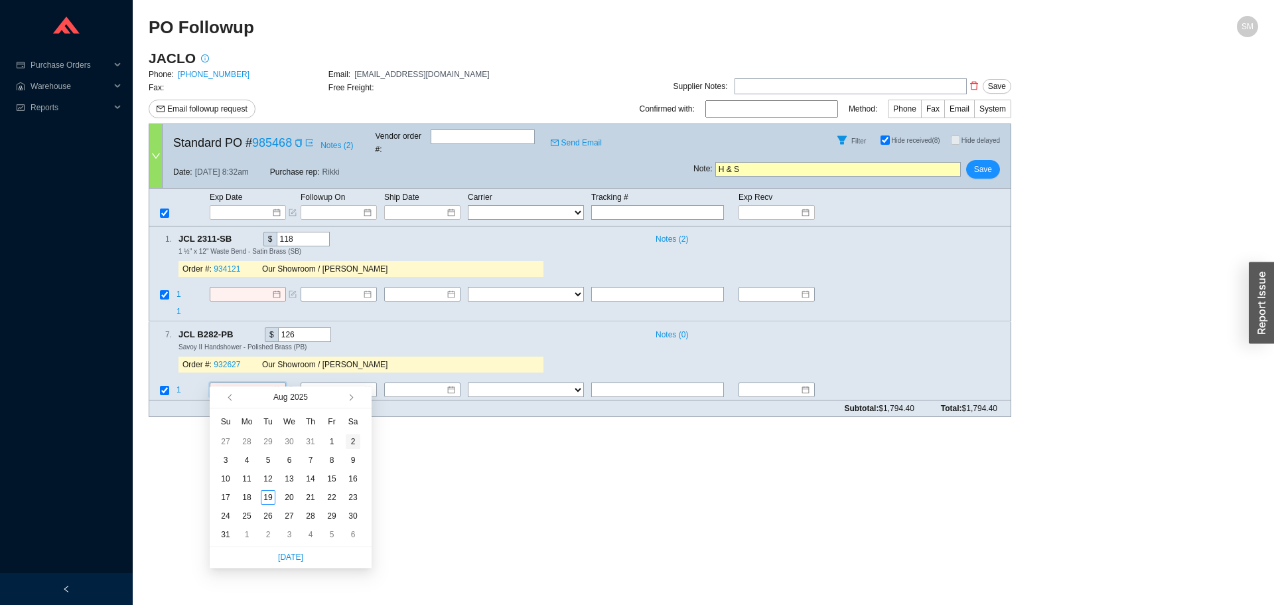
type input "[DATE]"
click at [350, 396] on span "button" at bounding box center [349, 397] width 7 height 7
type input "[DATE]"
click at [354, 396] on button "button" at bounding box center [350, 396] width 13 height 21
type input "[DATE]"
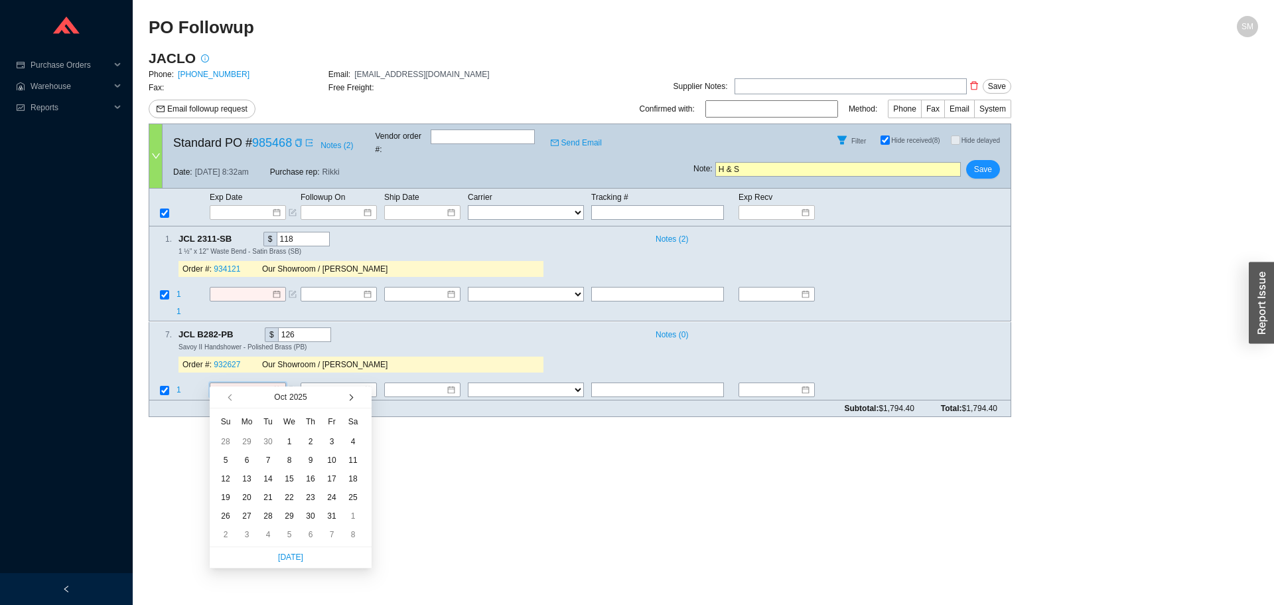
click at [351, 394] on button "button" at bounding box center [350, 396] width 13 height 21
type input "[DATE]"
click at [270, 514] on div "25" at bounding box center [268, 515] width 15 height 15
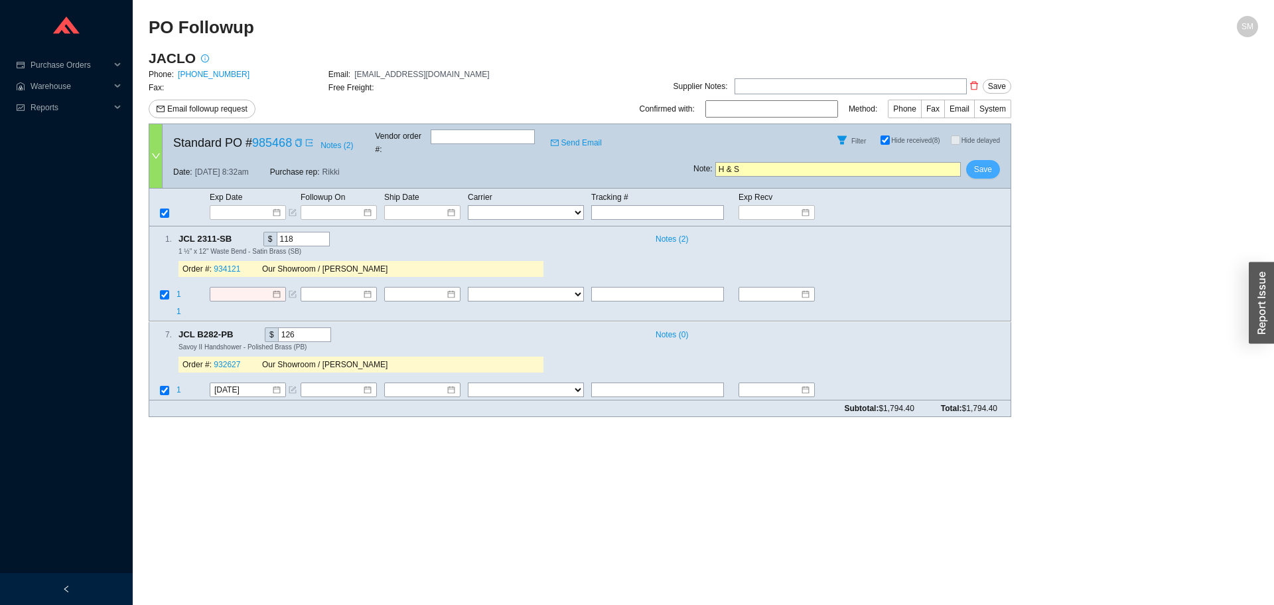
click at [976, 163] on span "Save" at bounding box center [983, 169] width 18 height 13
click at [1035, 120] on span "Yes" at bounding box center [1032, 121] width 13 height 13
